Goal: Task Accomplishment & Management: Complete application form

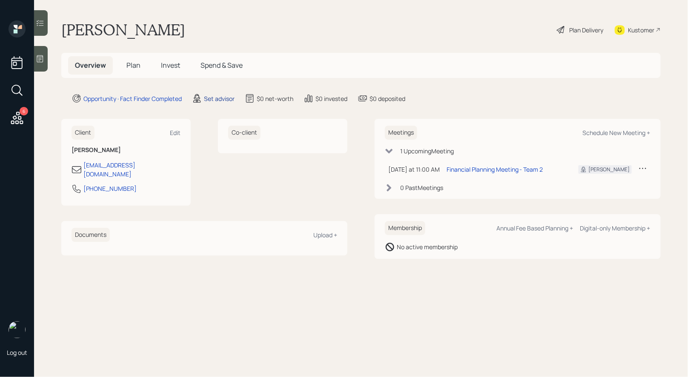
click at [218, 98] on div "Set advisor" at bounding box center [219, 98] width 31 height 9
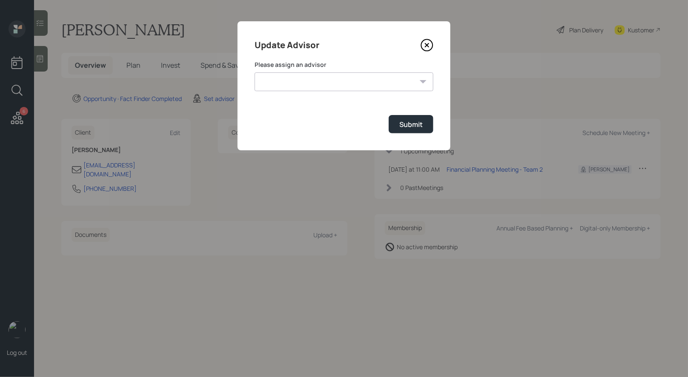
click at [332, 80] on select "[PERSON_NAME] [PERSON_NAME] End [PERSON_NAME] [PERSON_NAME] [PERSON_NAME] [PERS…" at bounding box center [344, 81] width 179 height 19
select select "8b79112e-3cfb-44f9-89e7-15267fe946c1"
click at [255, 72] on select "[PERSON_NAME] [PERSON_NAME] End [PERSON_NAME] [PERSON_NAME] [PERSON_NAME] [PERS…" at bounding box center [344, 81] width 179 height 19
click at [422, 125] on div "Submit" at bounding box center [411, 124] width 23 height 9
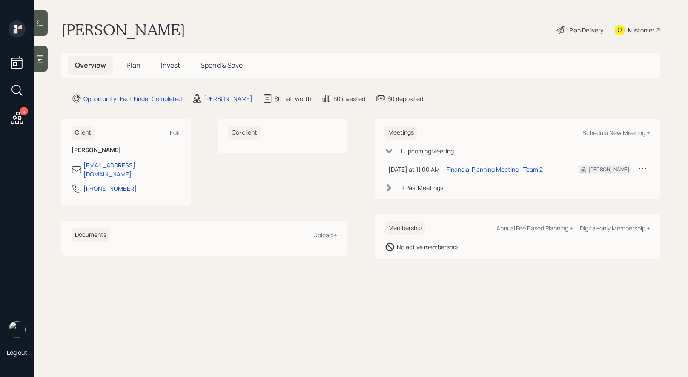
click at [135, 64] on span "Plan" at bounding box center [133, 64] width 14 height 9
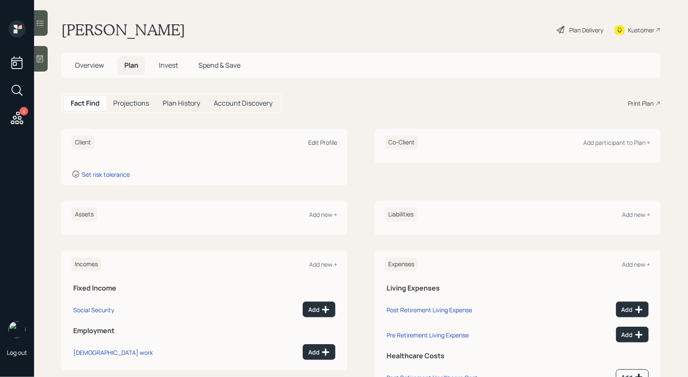
click at [331, 141] on div "Edit Profile" at bounding box center [322, 142] width 29 height 8
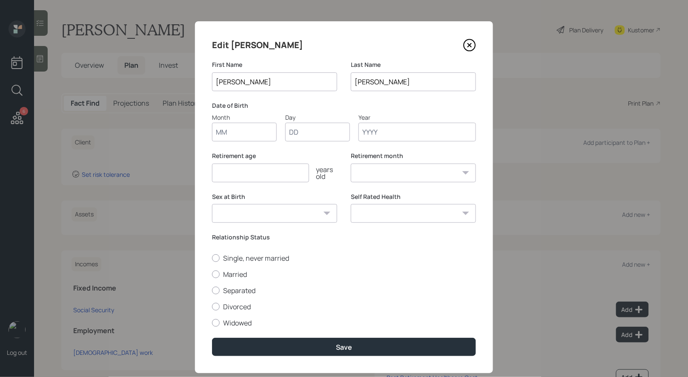
click at [241, 135] on input "Month" at bounding box center [244, 132] width 65 height 19
type input "01"
type input "1930"
select select "1"
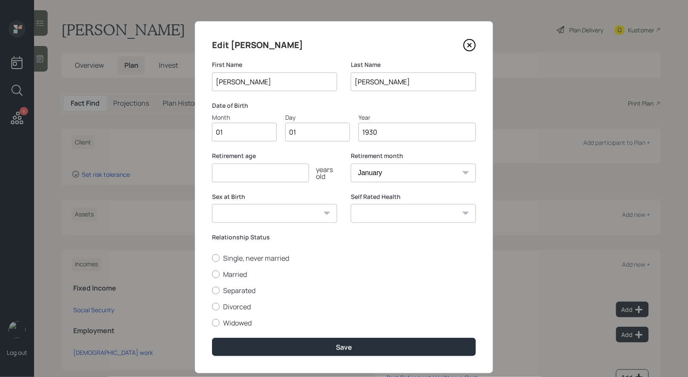
type input "1930"
click at [237, 177] on input "number" at bounding box center [260, 173] width 97 height 19
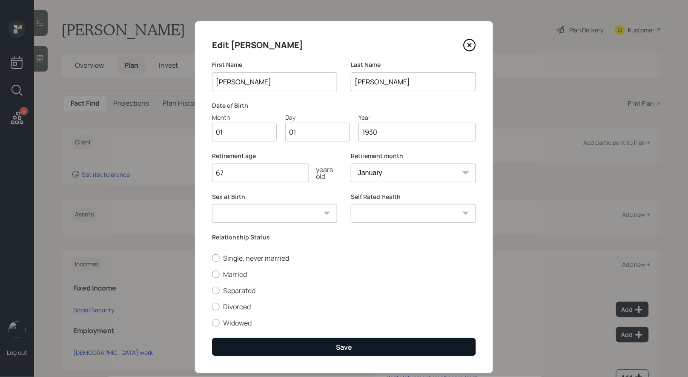
type input "67"
click at [296, 344] on button "Save" at bounding box center [344, 347] width 264 height 18
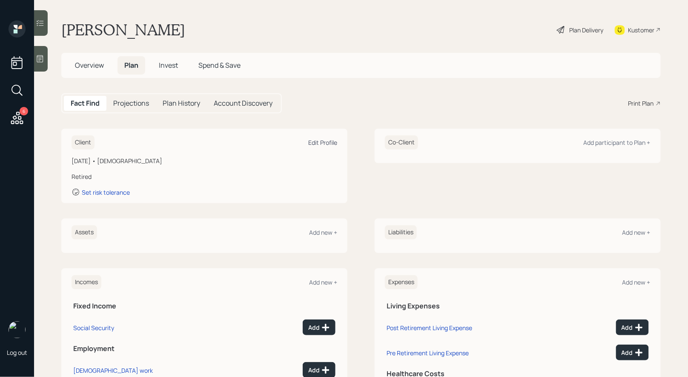
click at [328, 144] on div "Edit Profile" at bounding box center [322, 142] width 29 height 8
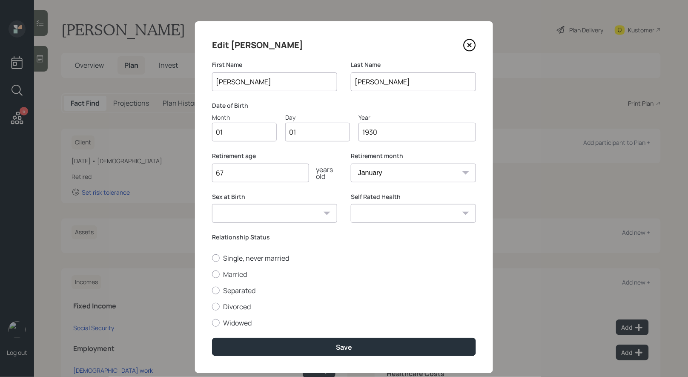
click at [375, 135] on input "1930" at bounding box center [418, 132] width 118 height 19
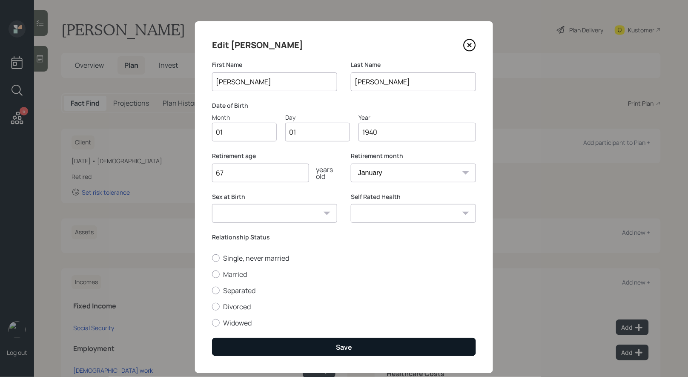
type input "1940"
click at [333, 346] on button "Save" at bounding box center [344, 347] width 264 height 18
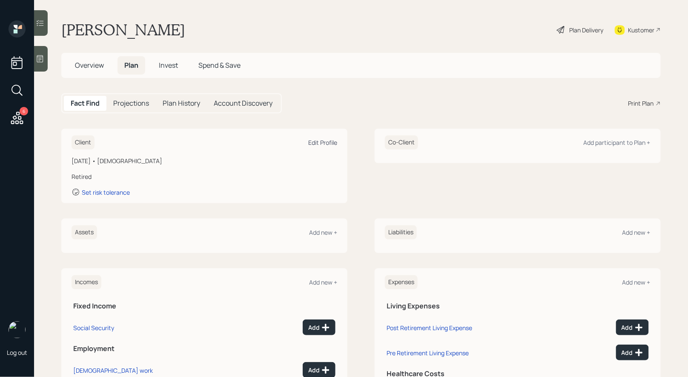
click at [314, 146] on div "Edit Profile" at bounding box center [322, 142] width 29 height 8
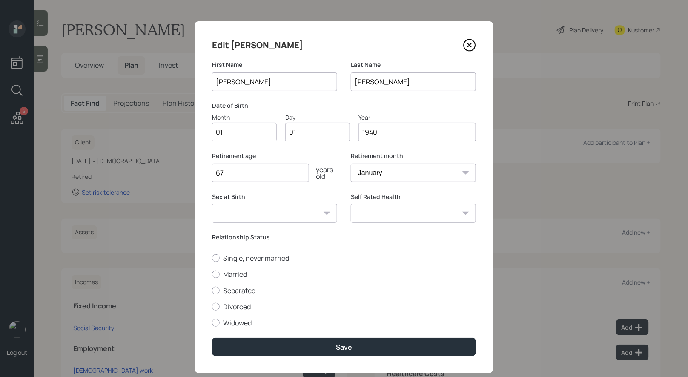
click at [374, 133] on input "1940" at bounding box center [418, 132] width 118 height 19
type input "1937"
click at [278, 220] on select "[DEMOGRAPHIC_DATA] [DEMOGRAPHIC_DATA] Other / Prefer not to say" at bounding box center [274, 213] width 125 height 19
select select "[DEMOGRAPHIC_DATA]"
click at [212, 204] on select "[DEMOGRAPHIC_DATA] [DEMOGRAPHIC_DATA] Other / Prefer not to say" at bounding box center [274, 213] width 125 height 19
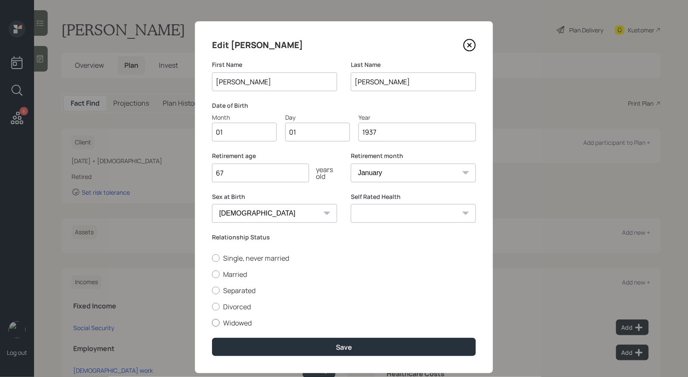
click at [215, 323] on div at bounding box center [216, 323] width 8 height 8
click at [212, 323] on input "Widowed" at bounding box center [212, 322] width 0 height 0
radio input "true"
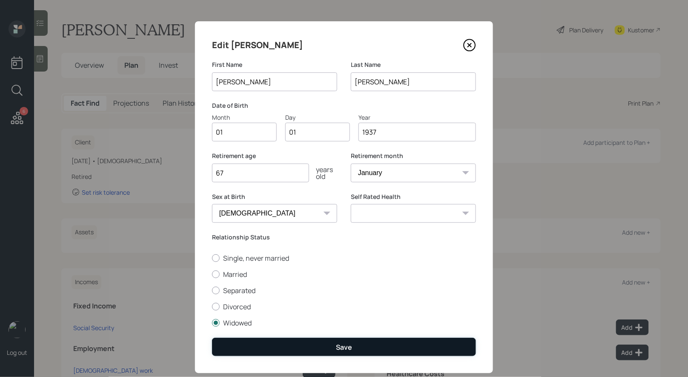
click at [240, 347] on button "Save" at bounding box center [344, 347] width 264 height 18
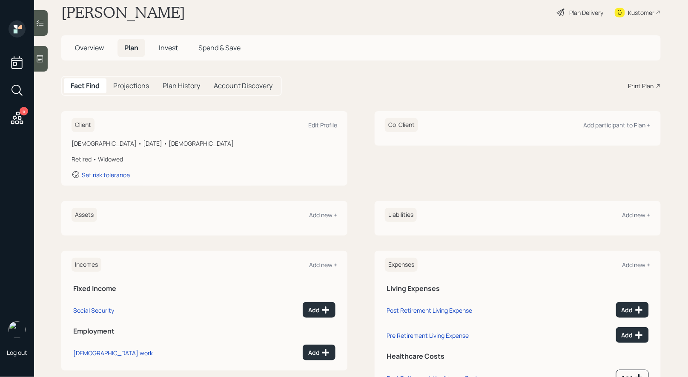
scroll to position [19, 0]
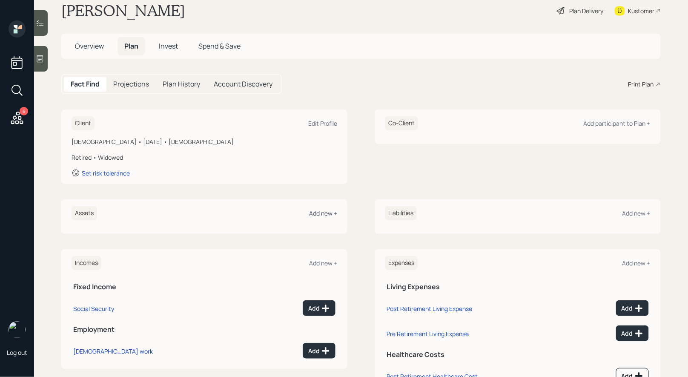
click at [323, 216] on div "Add new +" at bounding box center [323, 213] width 28 height 8
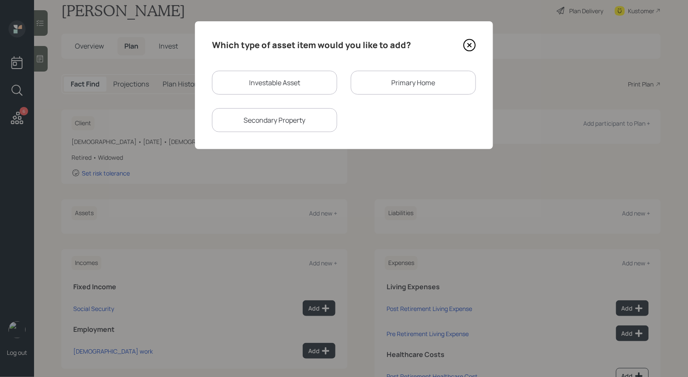
click at [278, 83] on div "Investable Asset" at bounding box center [274, 83] width 125 height 24
select select "taxable"
select select "balanced"
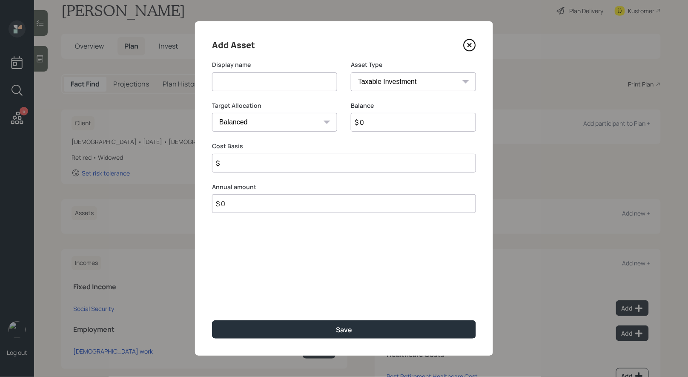
click at [269, 86] on input at bounding box center [274, 81] width 125 height 19
type input "IRA"
click at [385, 126] on input "$ 0" at bounding box center [413, 122] width 125 height 19
type input "$ 400,000"
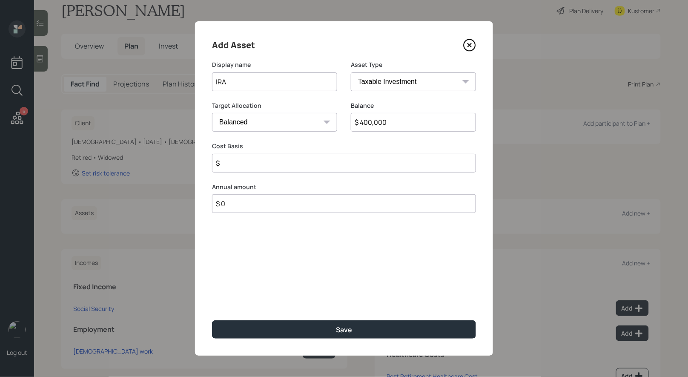
click at [401, 80] on select "SEP [PERSON_NAME] IRA 401(k) [PERSON_NAME] 401(k) 403(b) [PERSON_NAME] 403(b) 4…" at bounding box center [413, 81] width 125 height 19
select select "ira"
click at [351, 72] on select "SEP [PERSON_NAME] IRA 401(k) [PERSON_NAME] 401(k) 403(b) [PERSON_NAME] 403(b) 4…" at bounding box center [413, 81] width 125 height 19
click at [328, 163] on input "$" at bounding box center [344, 163] width 264 height 19
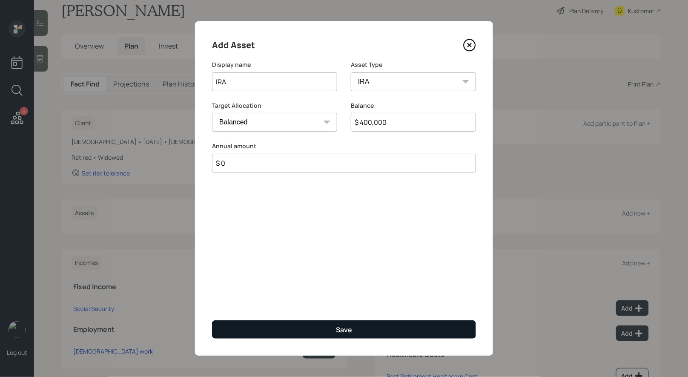
type input "$ 0"
click at [313, 330] on button "Save" at bounding box center [344, 329] width 264 height 18
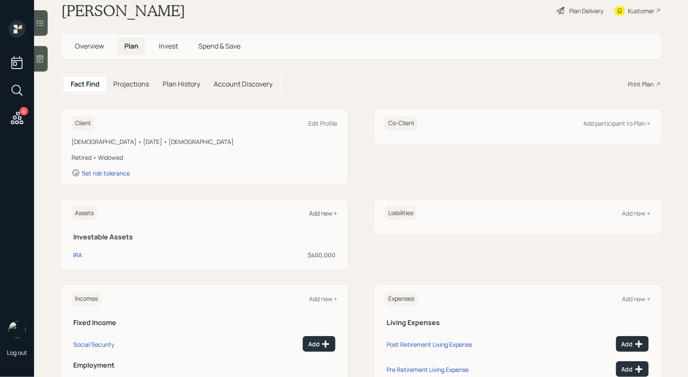
click at [324, 212] on div "Add new +" at bounding box center [323, 213] width 28 height 8
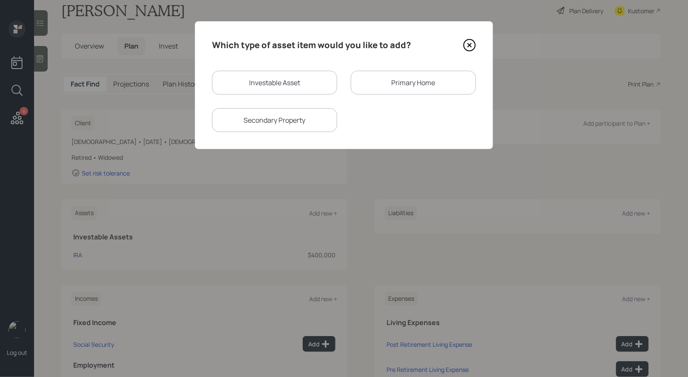
click at [254, 81] on div "Investable Asset" at bounding box center [274, 83] width 125 height 24
select select "taxable"
select select "balanced"
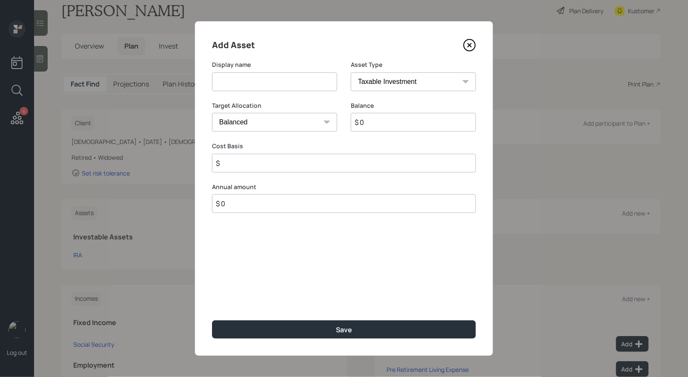
click at [266, 81] on input at bounding box center [274, 81] width 125 height 19
type input "Cash"
click at [415, 123] on input "$ 0" at bounding box center [413, 122] width 125 height 19
type input "$ 200,000"
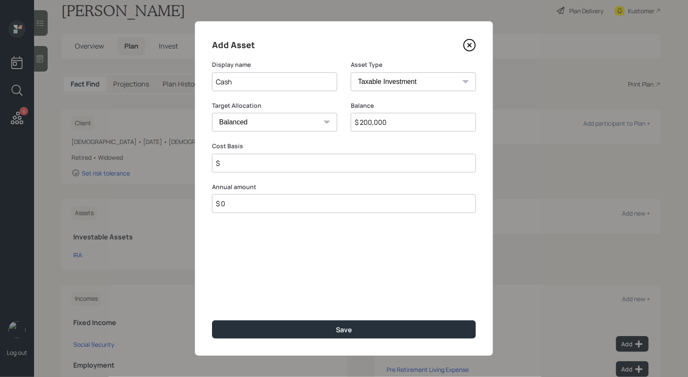
click at [271, 124] on select "Cash Conservative Balanced Aggressive" at bounding box center [274, 122] width 125 height 19
select select "uninvested"
click at [212, 113] on select "Cash Conservative Balanced Aggressive" at bounding box center [274, 122] width 125 height 19
click at [244, 164] on input "$" at bounding box center [344, 163] width 264 height 19
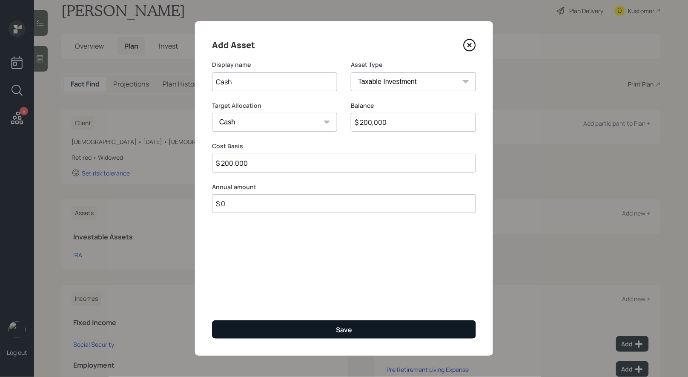
type input "$ 200,000"
click at [299, 334] on button "Save" at bounding box center [344, 329] width 264 height 18
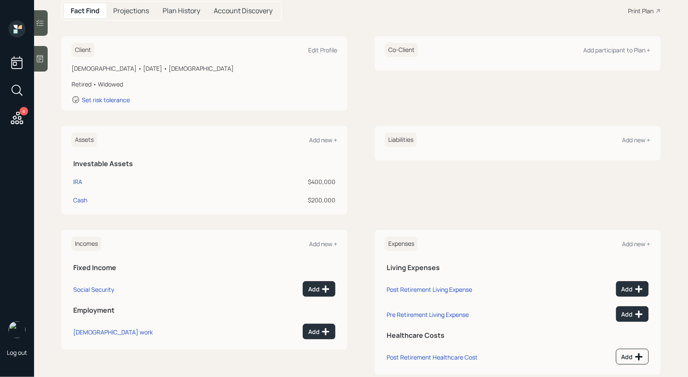
scroll to position [109, 0]
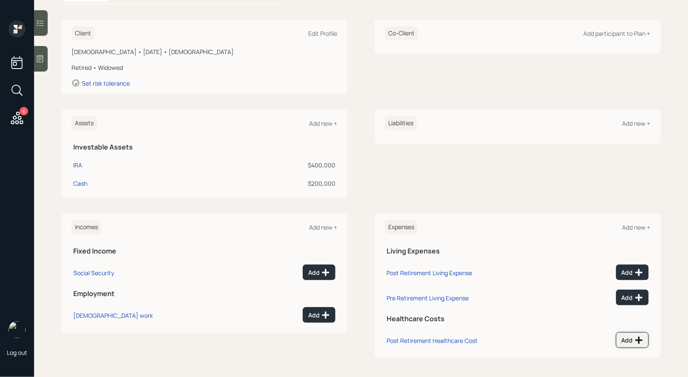
click at [639, 333] on button "Add" at bounding box center [632, 340] width 33 height 16
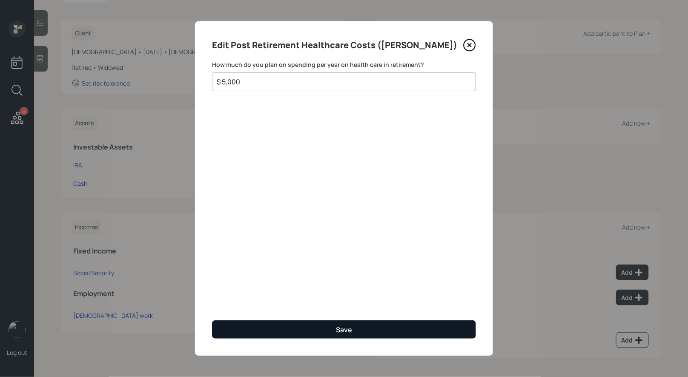
type input "$ 5,000"
click at [371, 329] on button "Save" at bounding box center [344, 329] width 264 height 18
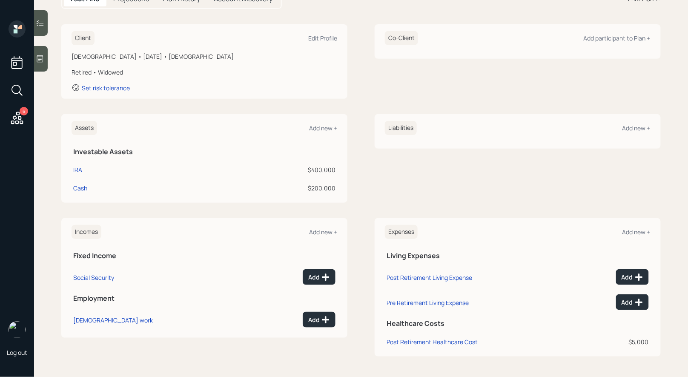
scroll to position [103, 0]
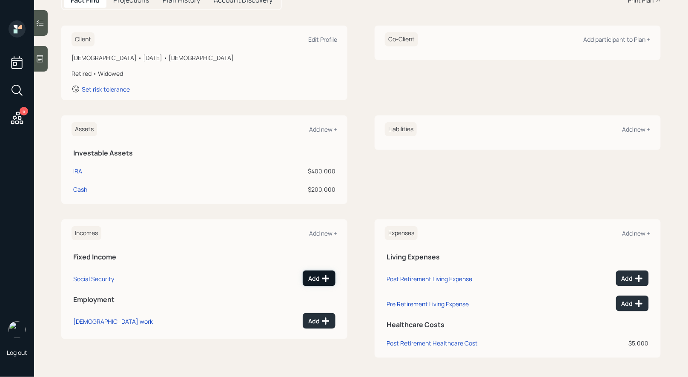
click at [321, 278] on div "Add" at bounding box center [319, 278] width 22 height 9
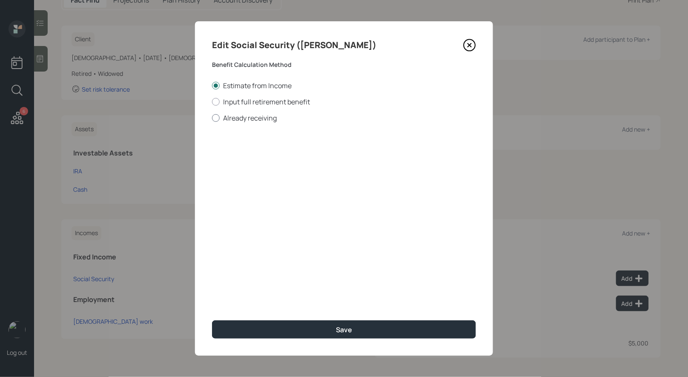
click at [214, 118] on div at bounding box center [216, 118] width 8 height 8
click at [212, 118] on input "Already receiving" at bounding box center [212, 118] width 0 height 0
radio input "true"
click at [251, 158] on input "$" at bounding box center [344, 153] width 264 height 19
type input "$ 1"
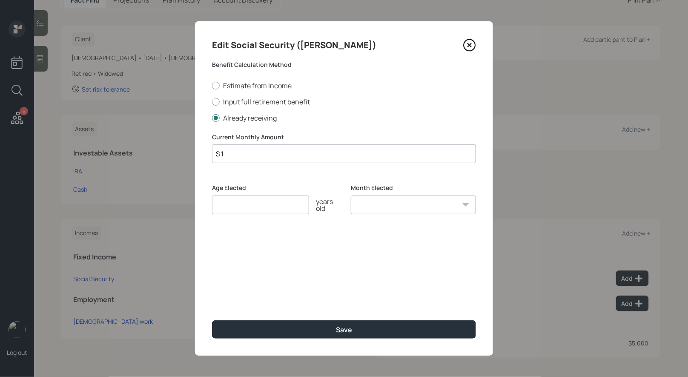
click at [241, 212] on input "number" at bounding box center [260, 204] width 97 height 19
type input "67"
click at [369, 207] on select "January February March April May June July August September October November De…" at bounding box center [413, 204] width 125 height 19
select select "1"
click at [351, 195] on select "January February March April May June July August September October November De…" at bounding box center [413, 204] width 125 height 19
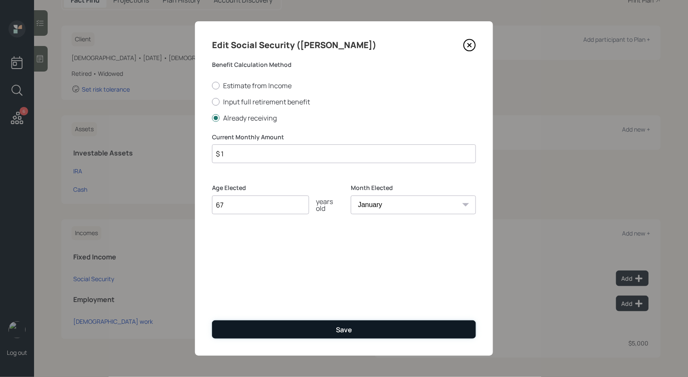
click at [321, 336] on button "Save" at bounding box center [344, 329] width 264 height 18
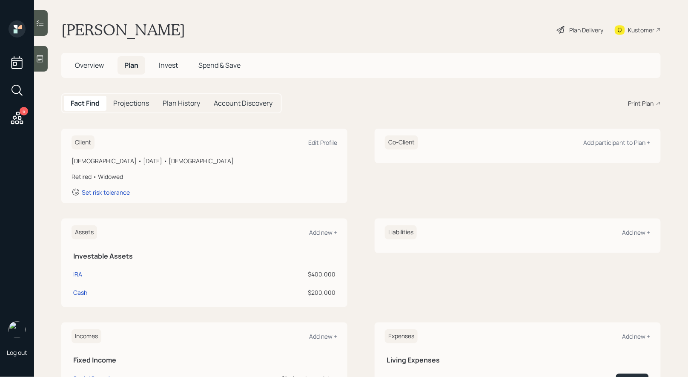
click at [566, 31] on div "Plan Delivery" at bounding box center [580, 29] width 49 height 19
